Goal: Navigation & Orientation: Understand site structure

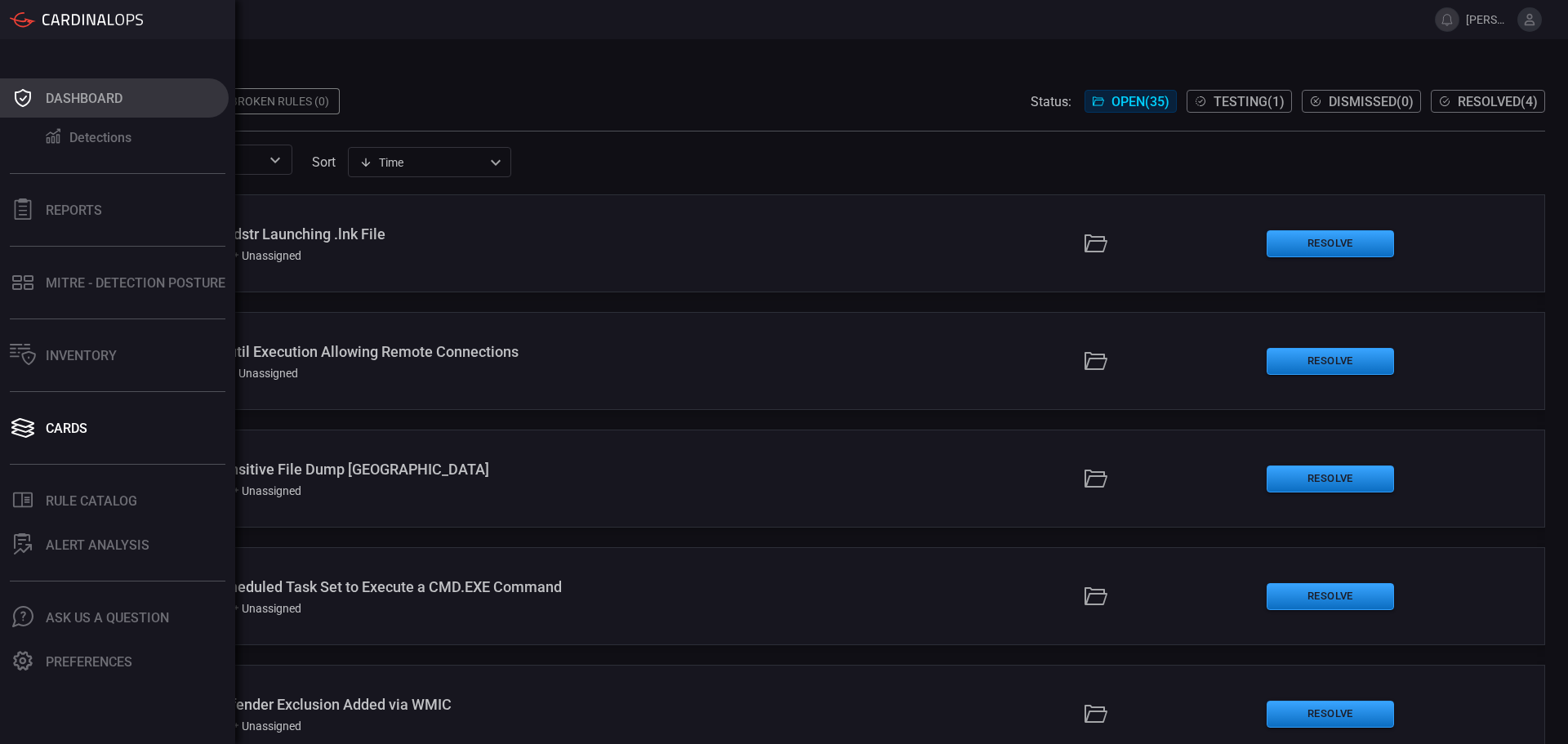
click at [14, 98] on icon at bounding box center [22, 98] width 26 height 22
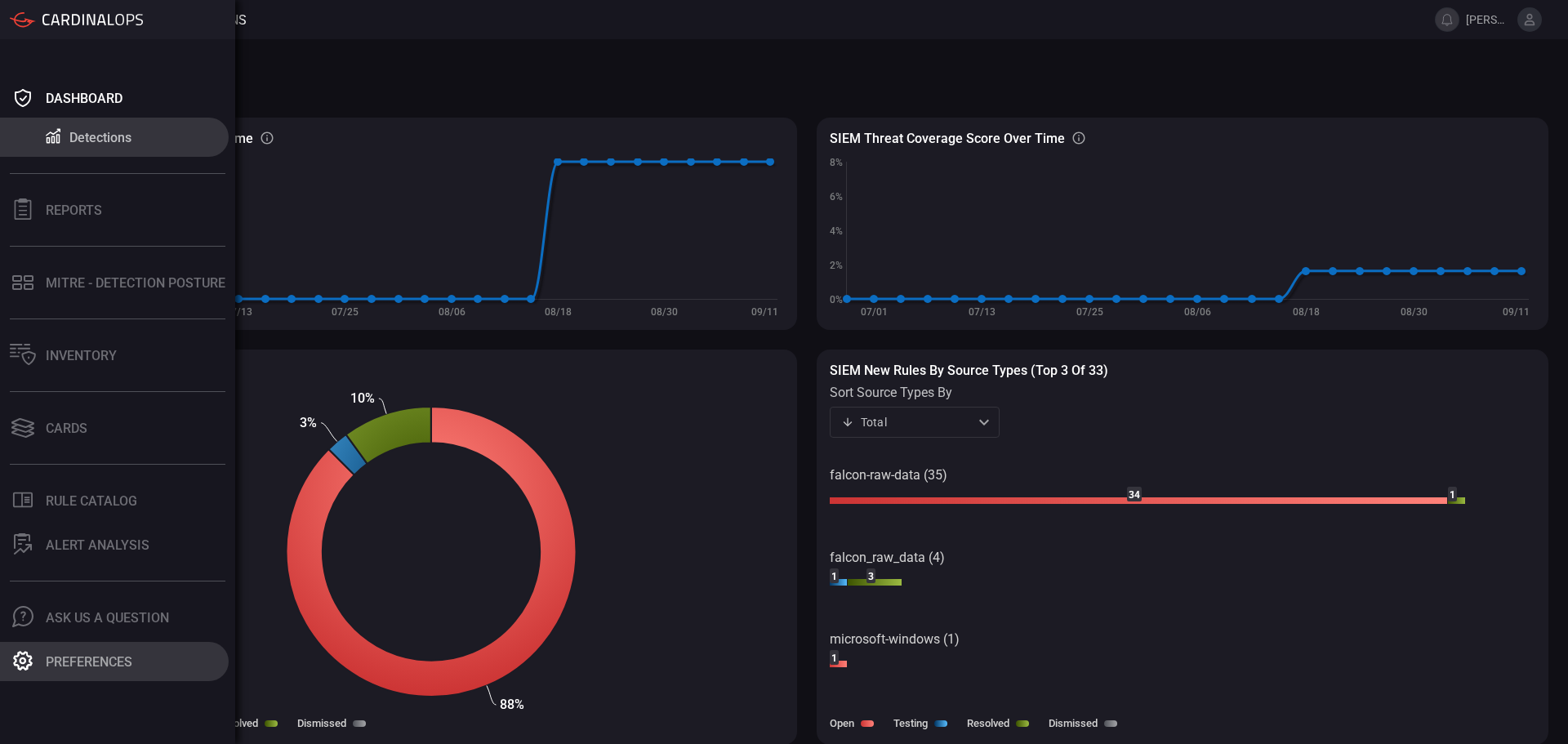
click at [80, 661] on div "Preferences" at bounding box center [89, 662] width 87 height 16
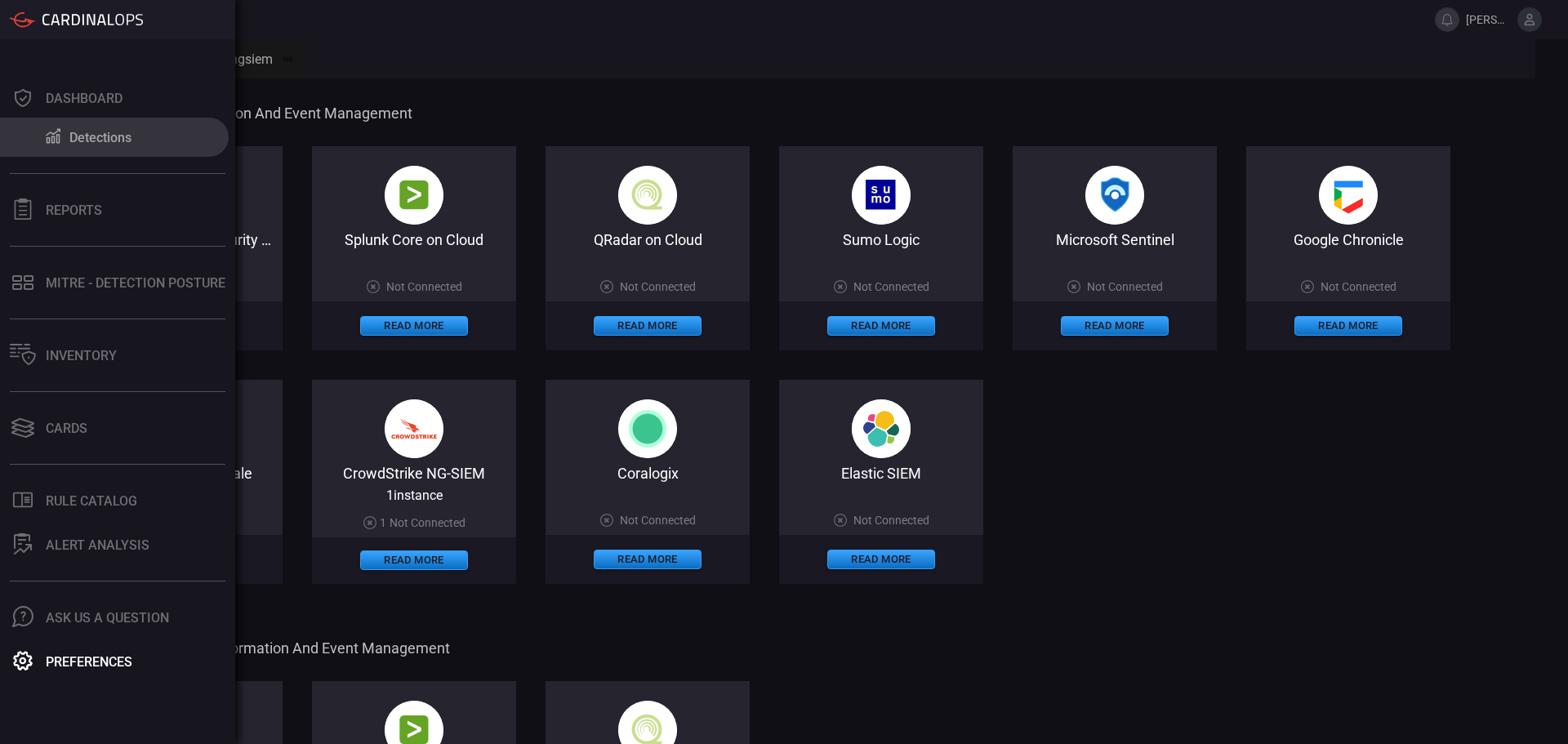
click at [22, 131] on button "Detections" at bounding box center [114, 137] width 229 height 39
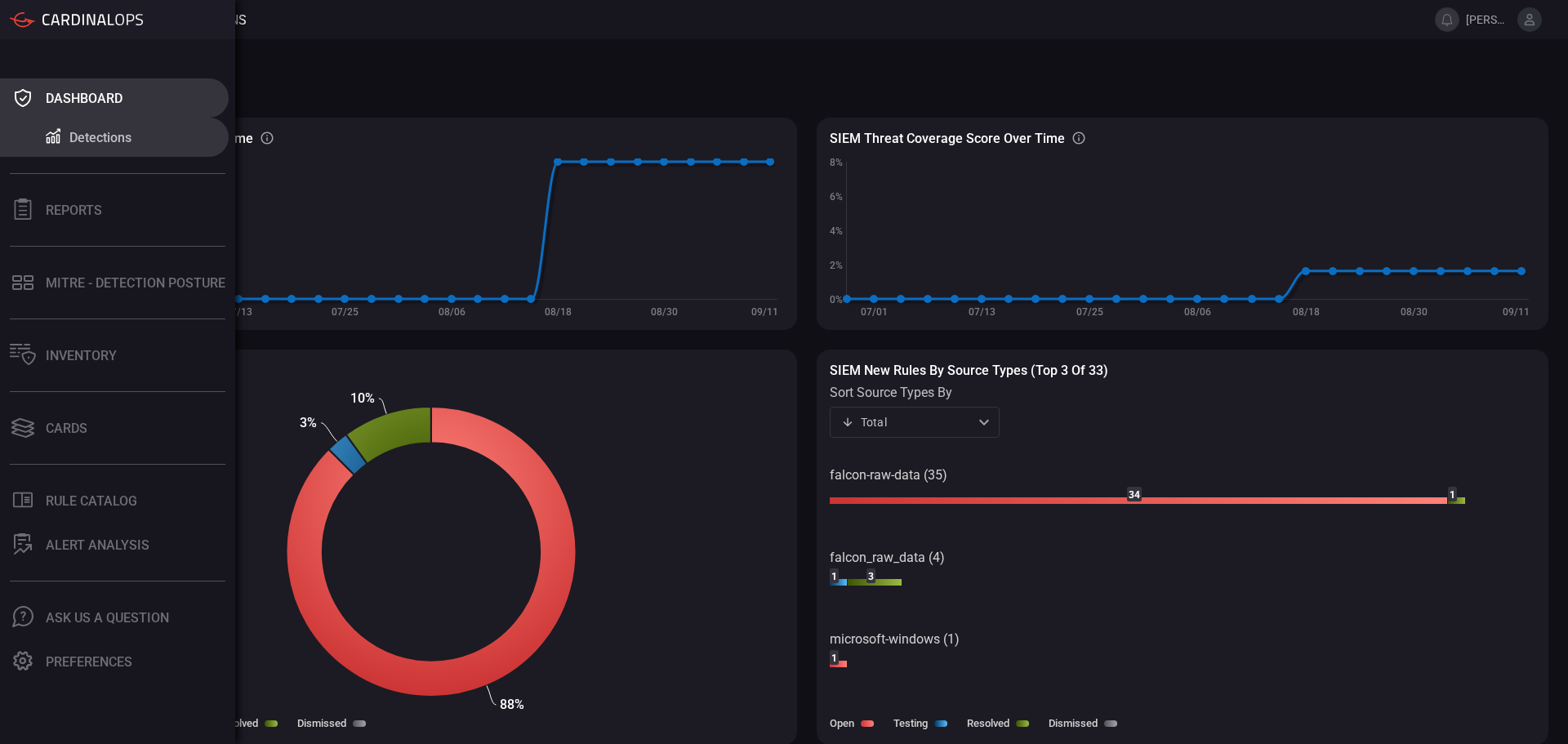
click at [49, 101] on div "Dashboard" at bounding box center [84, 98] width 77 height 16
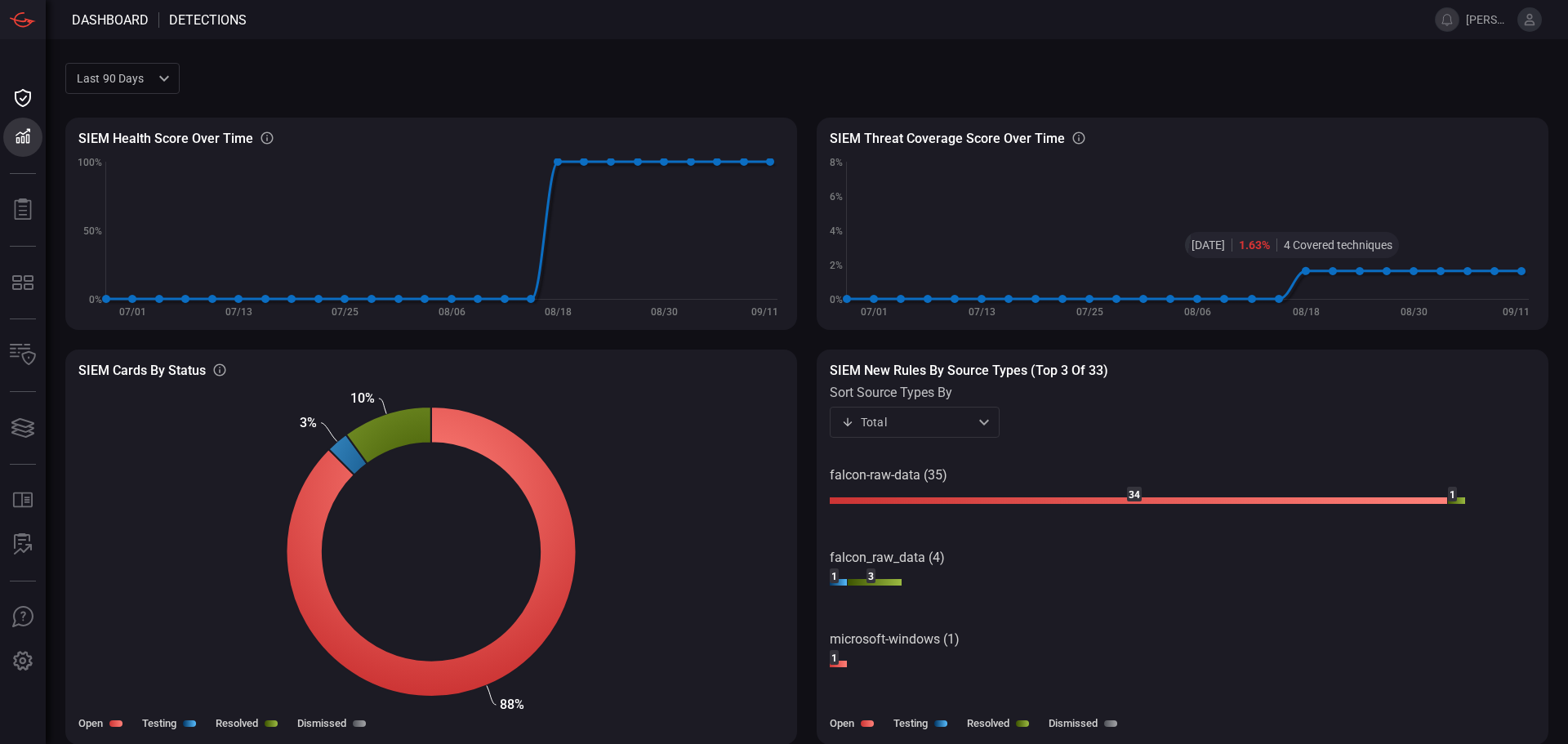
click at [1537, 19] on button at bounding box center [1530, 20] width 24 height 24
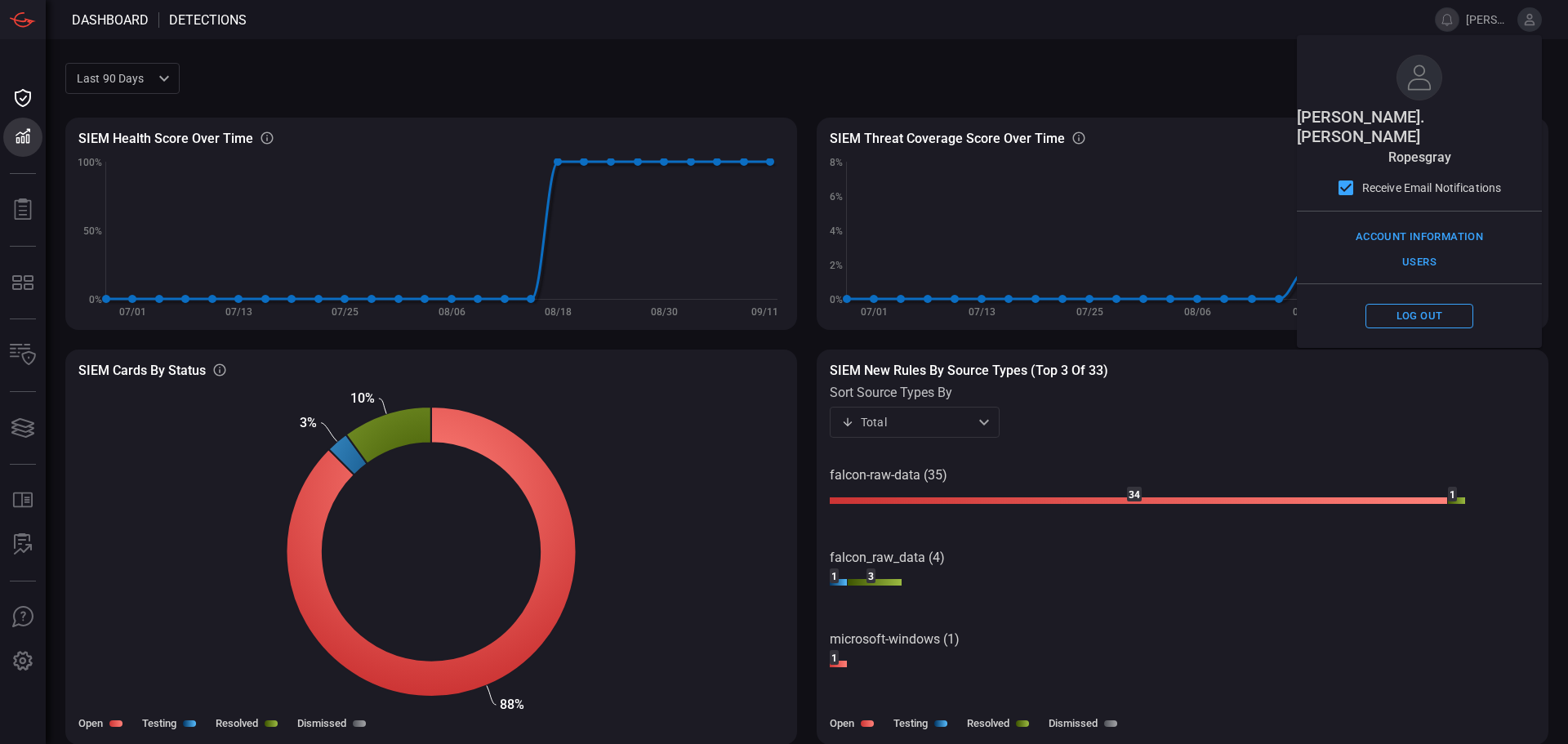
click at [1207, 86] on span at bounding box center [864, 78] width 1369 height 39
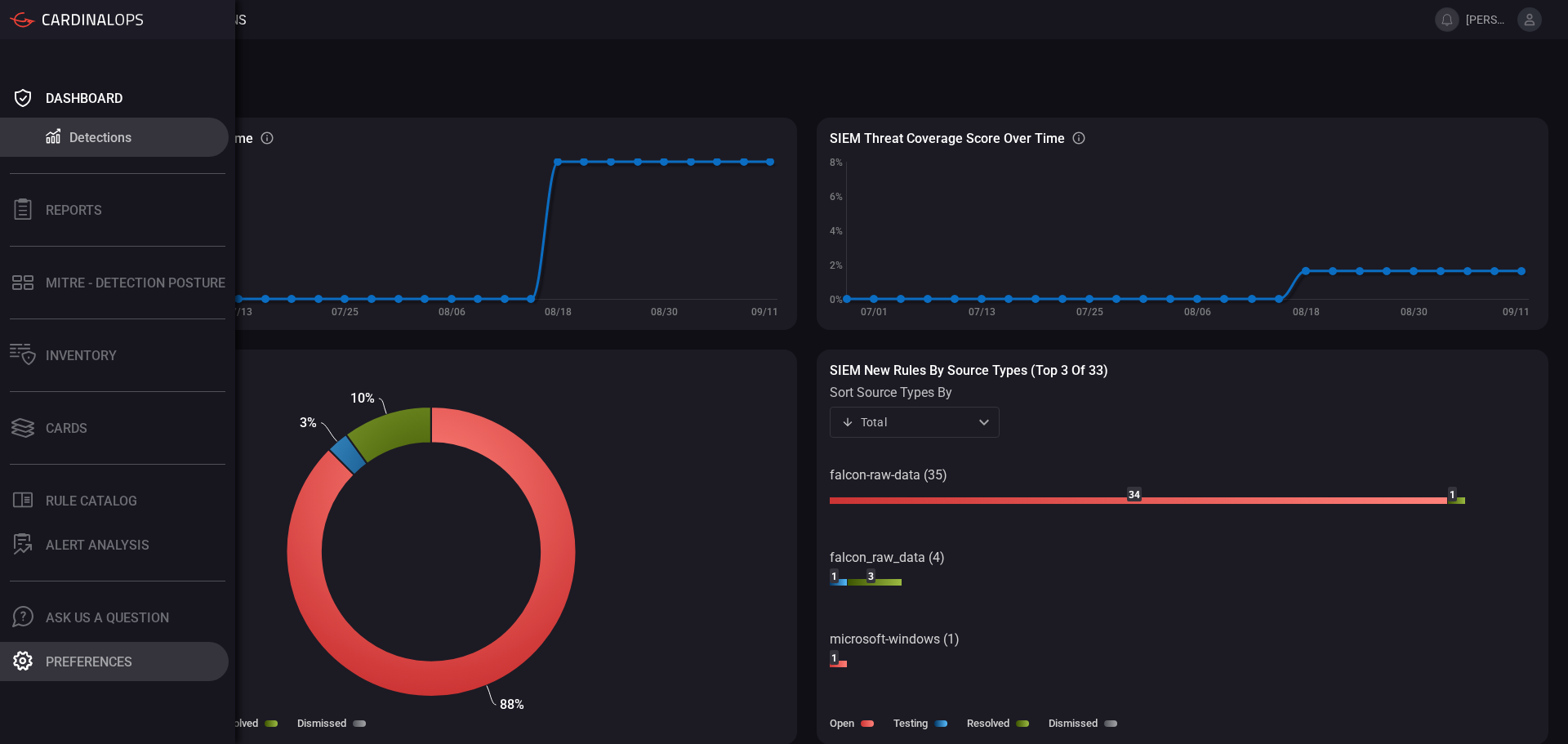
click at [59, 654] on div "Preferences" at bounding box center [89, 662] width 87 height 16
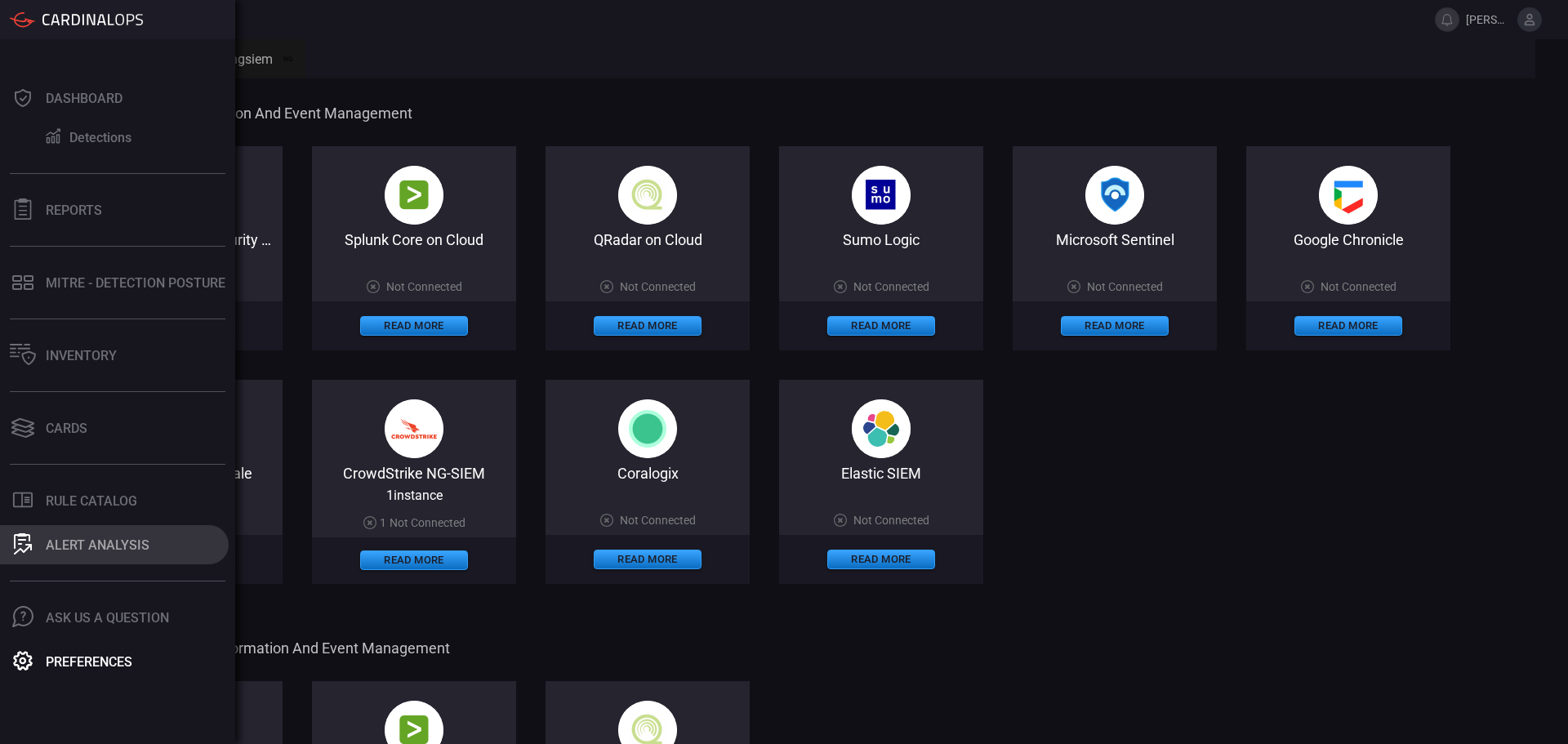
click at [51, 540] on div "ALERT ANALYSIS" at bounding box center [97, 544] width 104 height 16
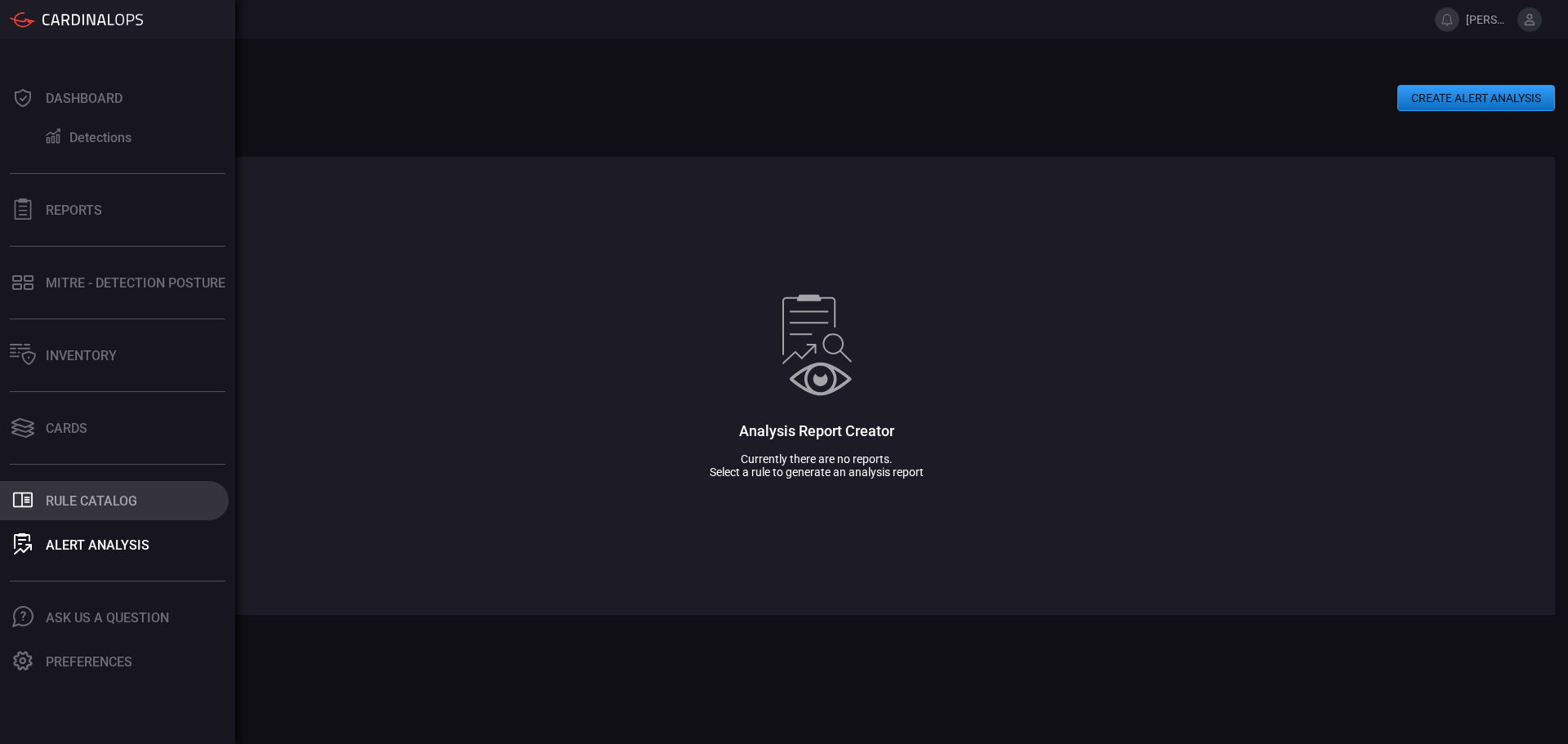
click at [34, 501] on div ".st0_rule_catalog_icon{fill: currentColor;}" at bounding box center [22, 500] width 26 height 22
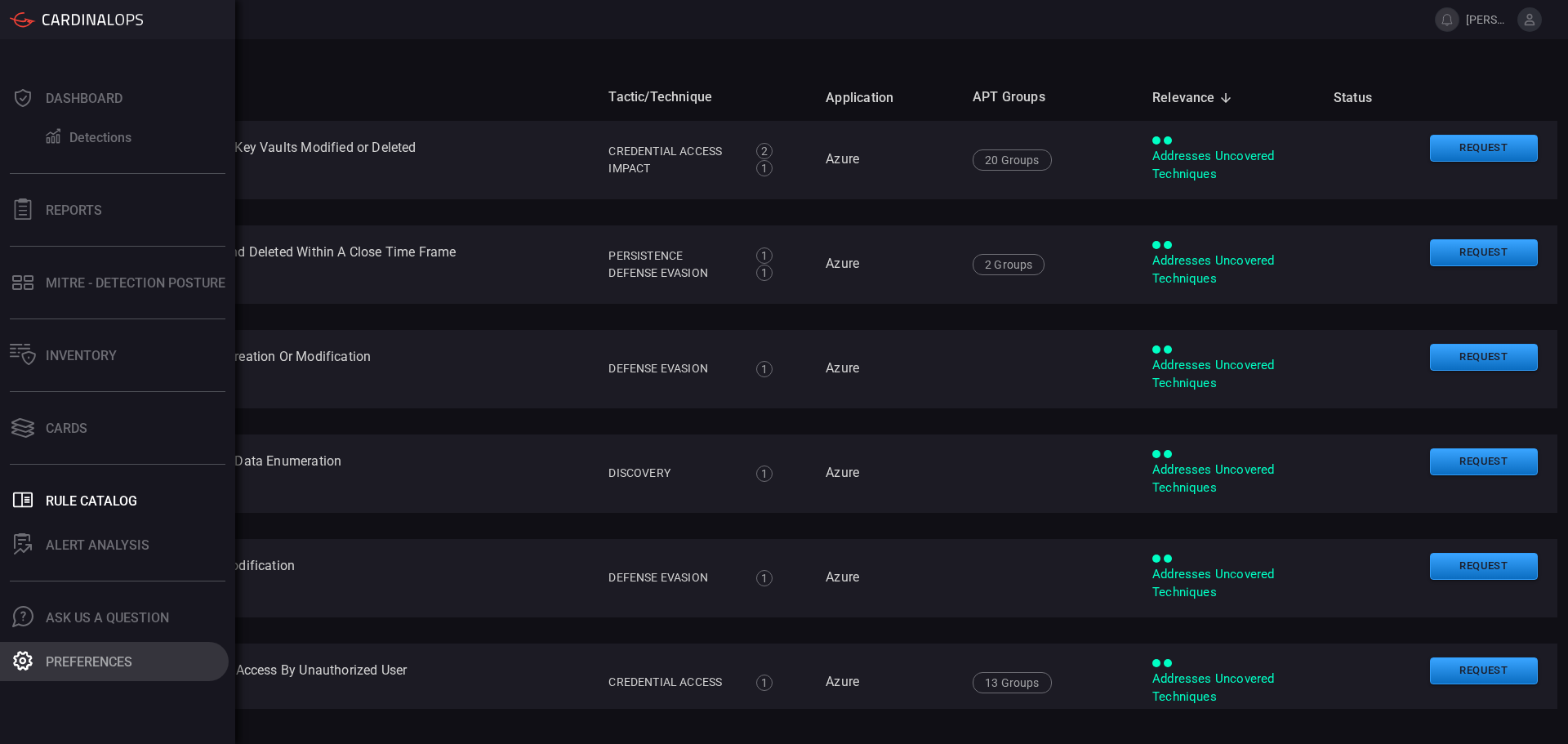
click at [63, 658] on div "Preferences" at bounding box center [89, 662] width 87 height 16
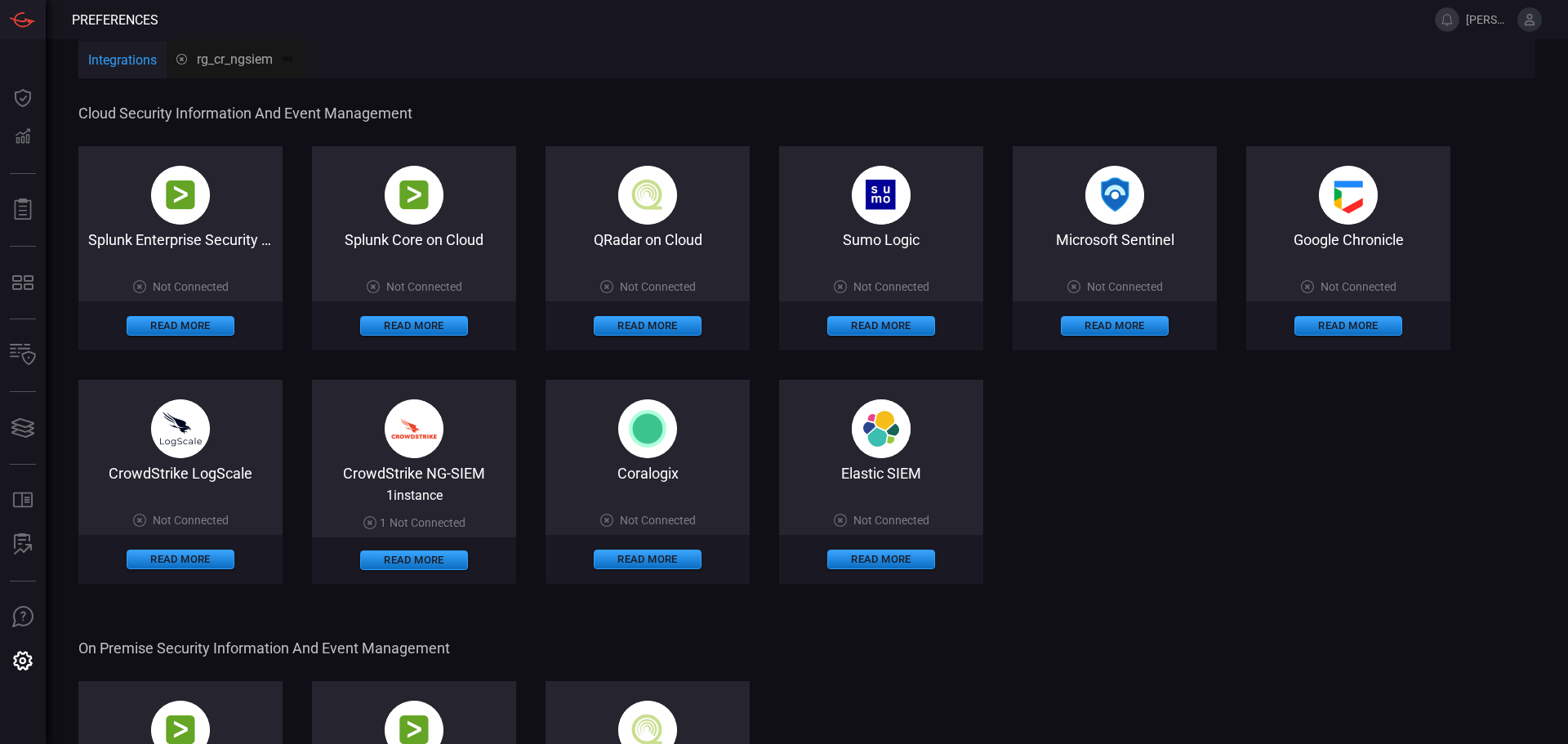
click at [123, 58] on button "Integrations" at bounding box center [122, 62] width 88 height 39
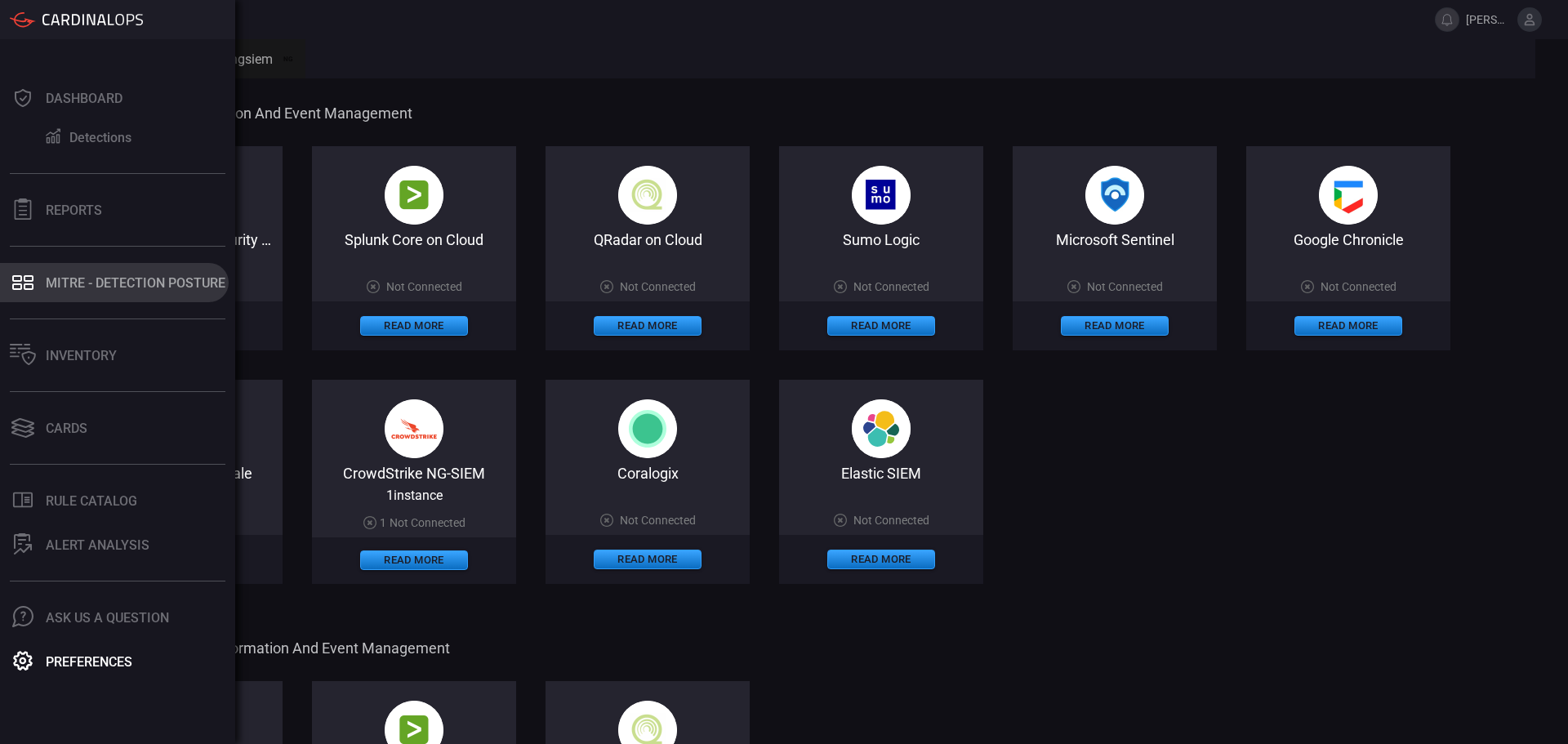
click at [81, 278] on div "MITRE - Detection Posture" at bounding box center [135, 283] width 179 height 16
